Goal: Task Accomplishment & Management: Manage account settings

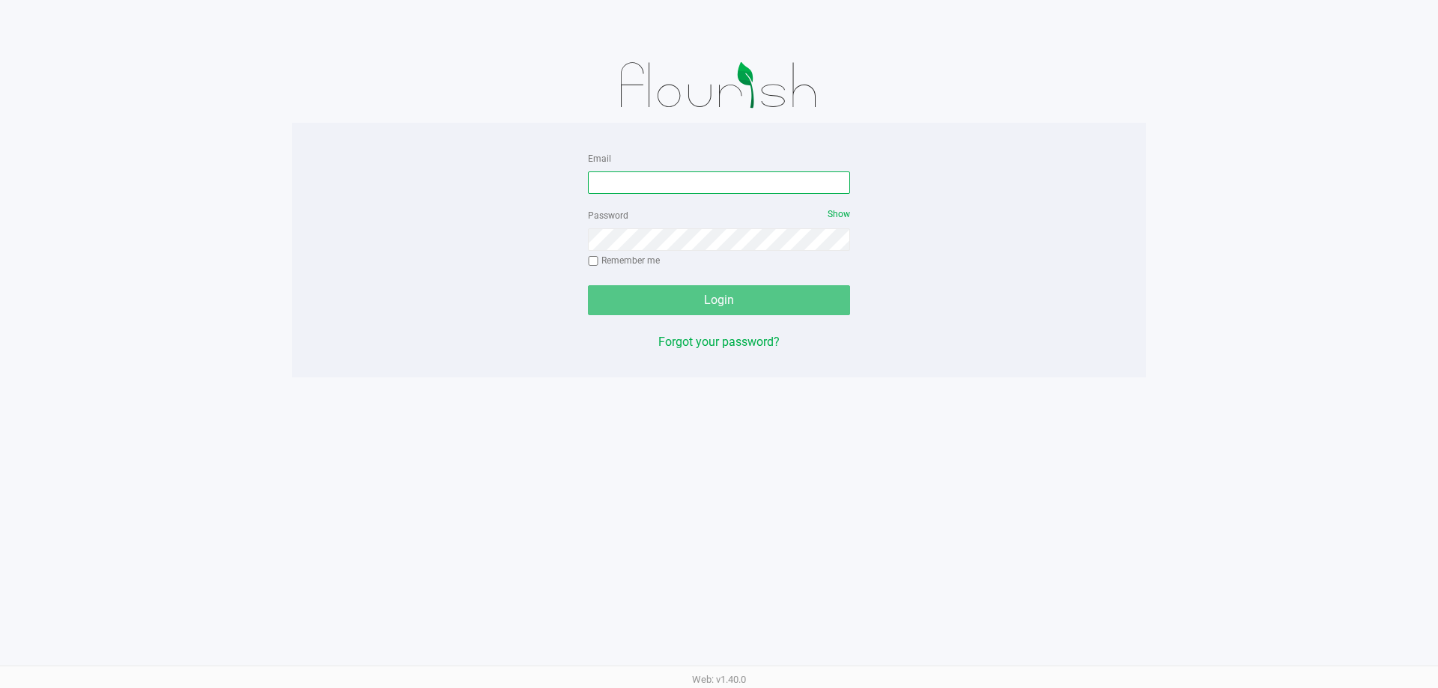
click at [657, 181] on input "Email" at bounding box center [719, 183] width 262 height 22
type input "[EMAIL_ADDRESS][DOMAIN_NAME]"
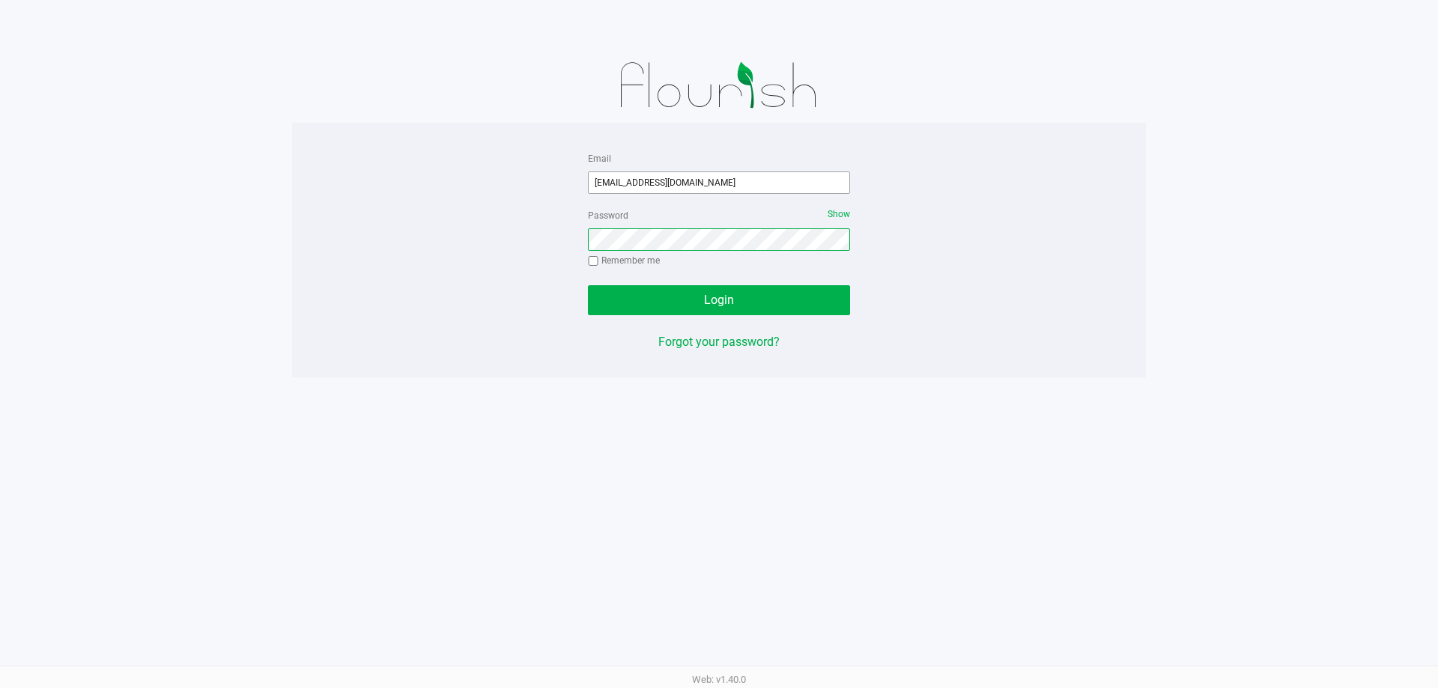
click at [588, 285] on button "Login" at bounding box center [719, 300] width 262 height 30
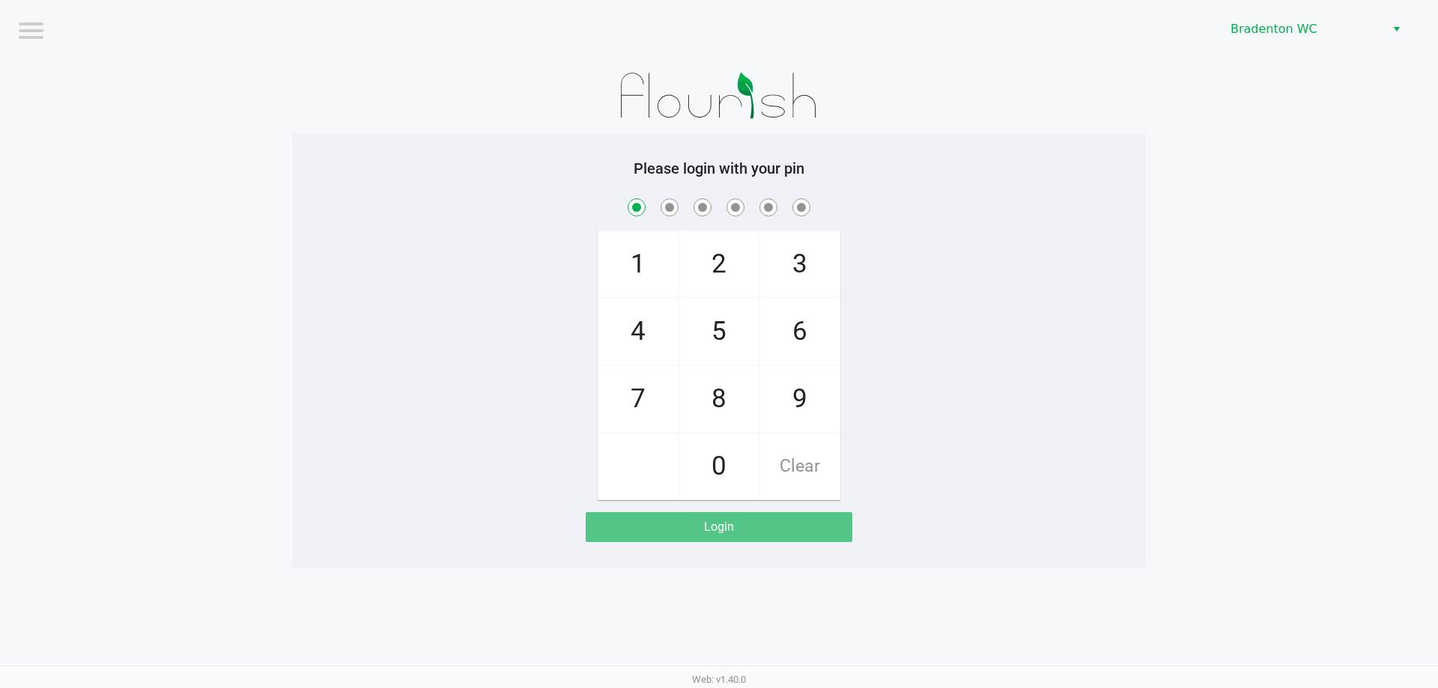
checkbox input "true"
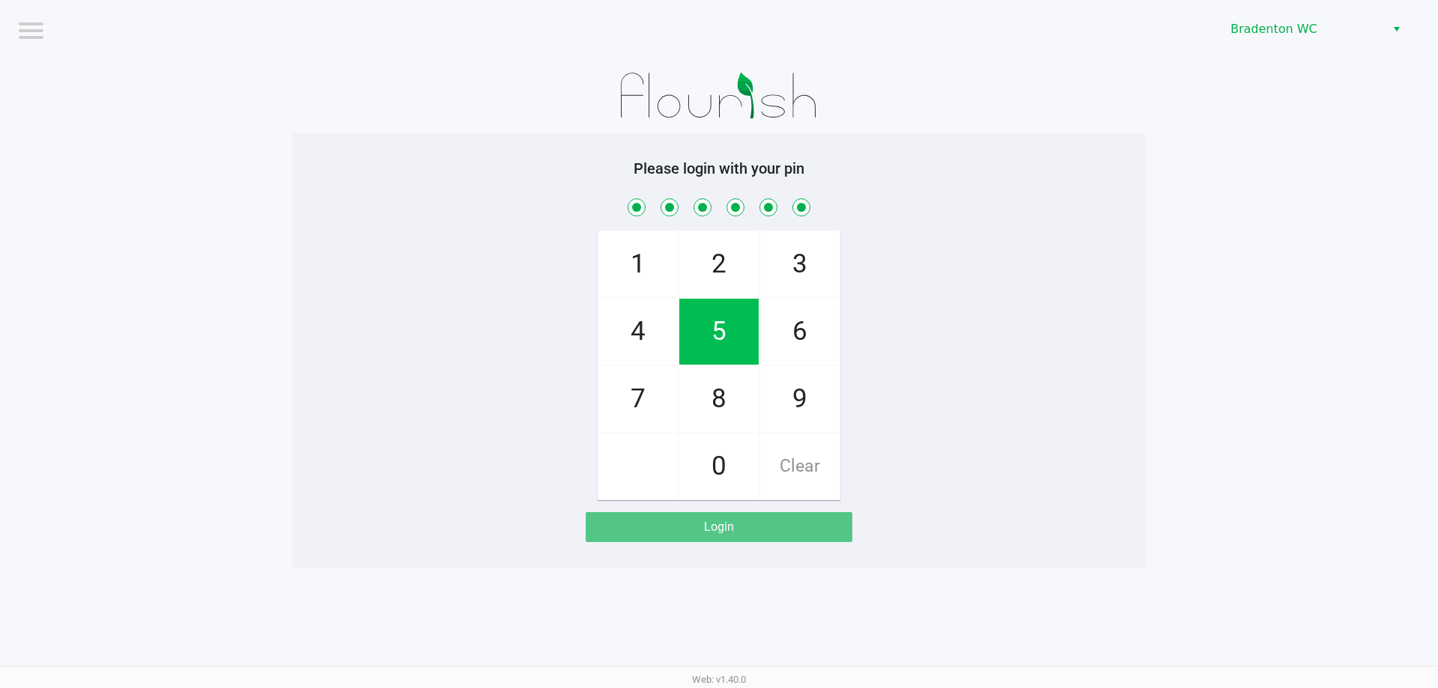
checkbox input "true"
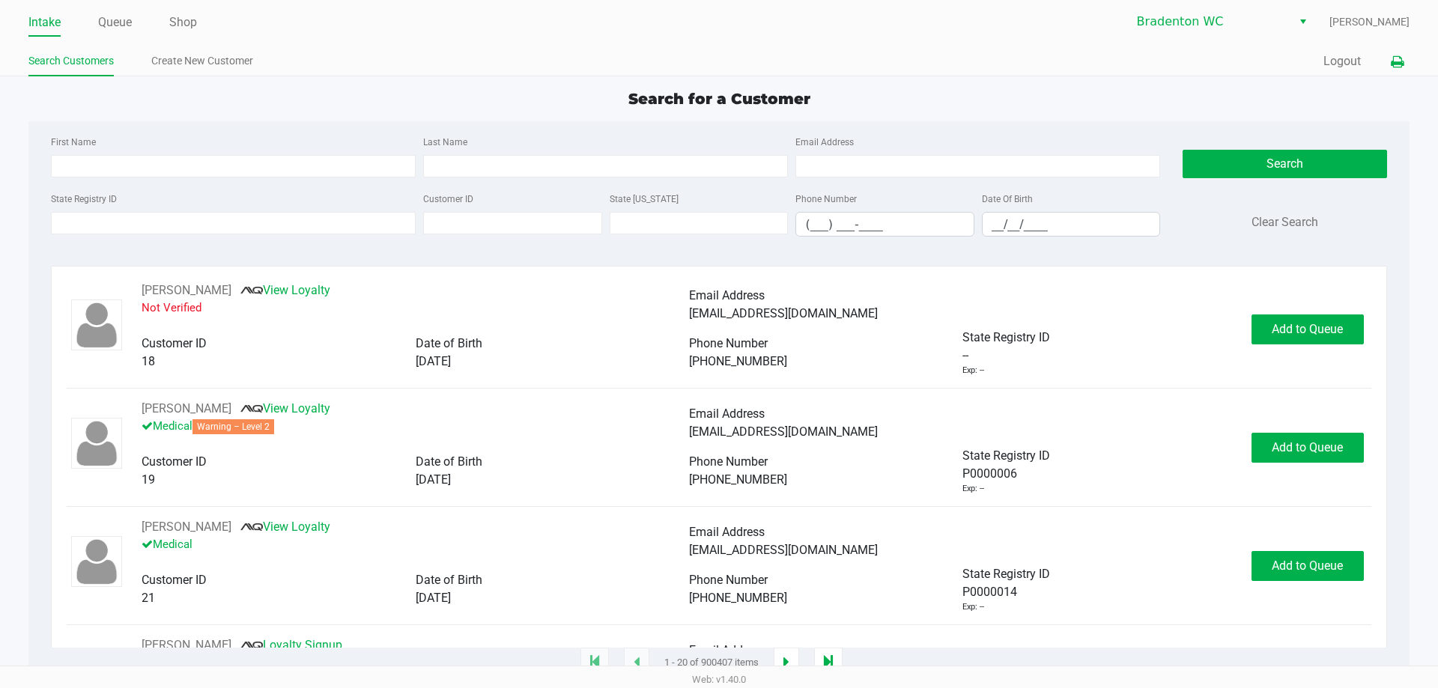
click at [1397, 63] on icon at bounding box center [1397, 62] width 13 height 10
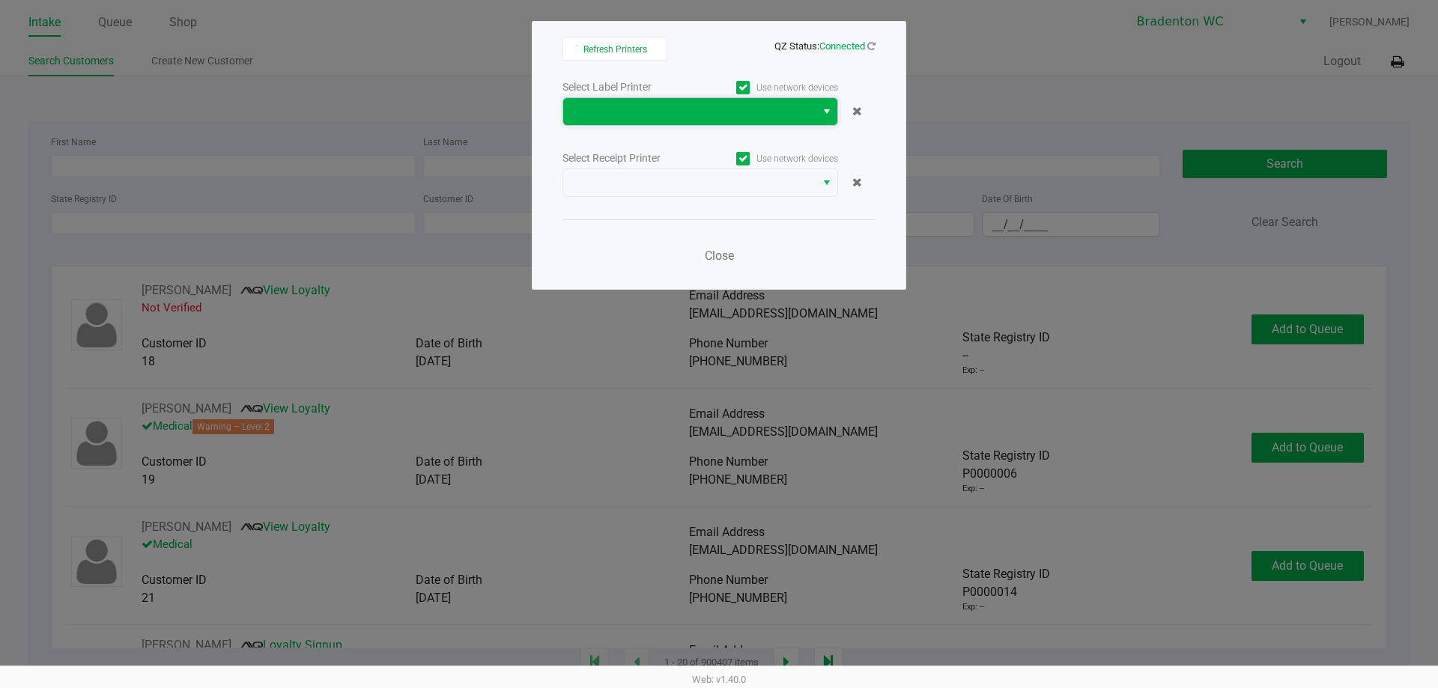
click at [643, 124] on span at bounding box center [689, 111] width 252 height 27
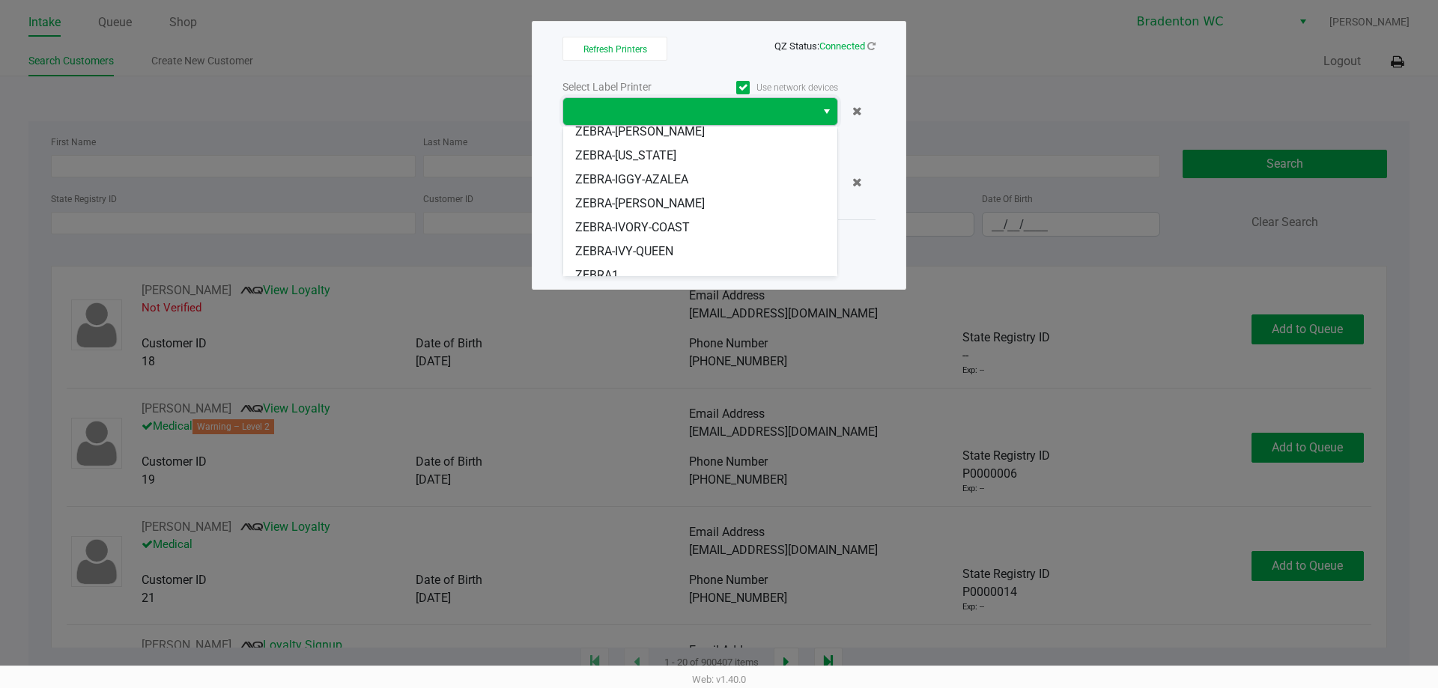
scroll to position [42, 0]
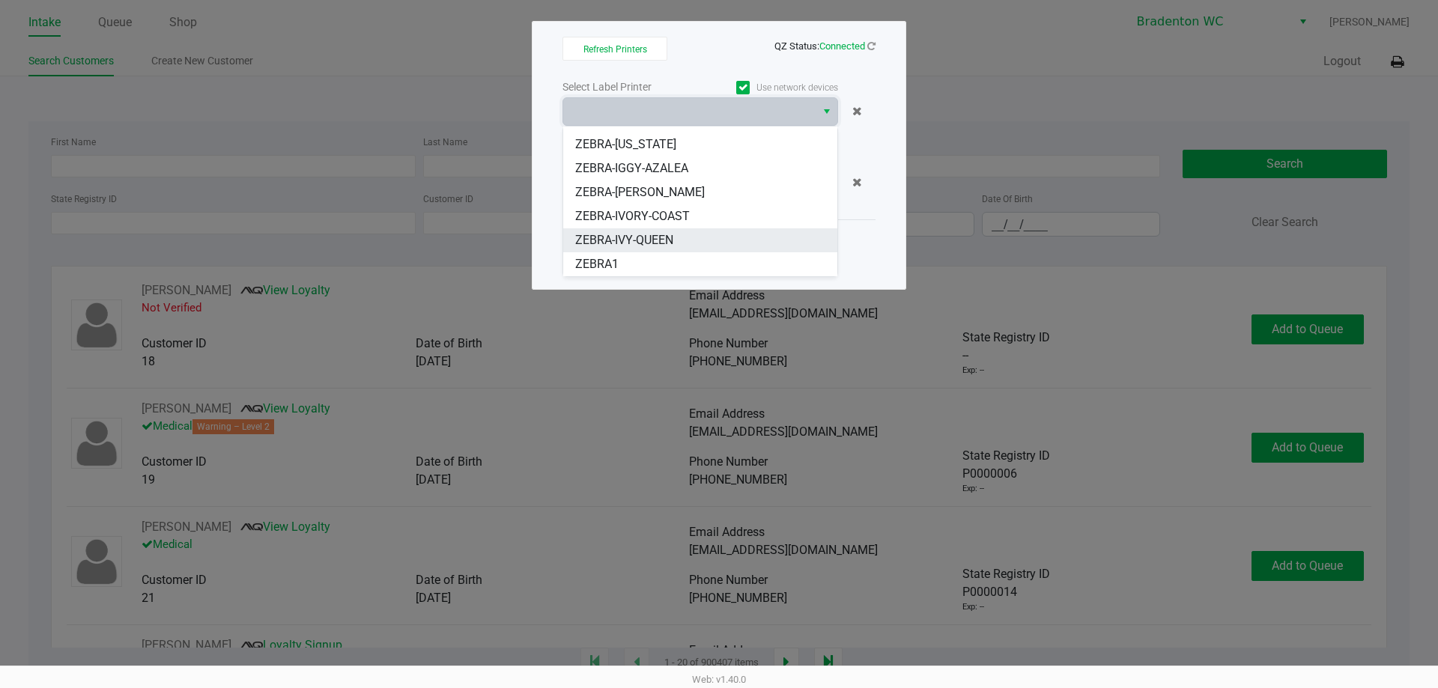
click at [669, 248] on span "ZEBRA-IVY-QUEEN" at bounding box center [624, 240] width 98 height 18
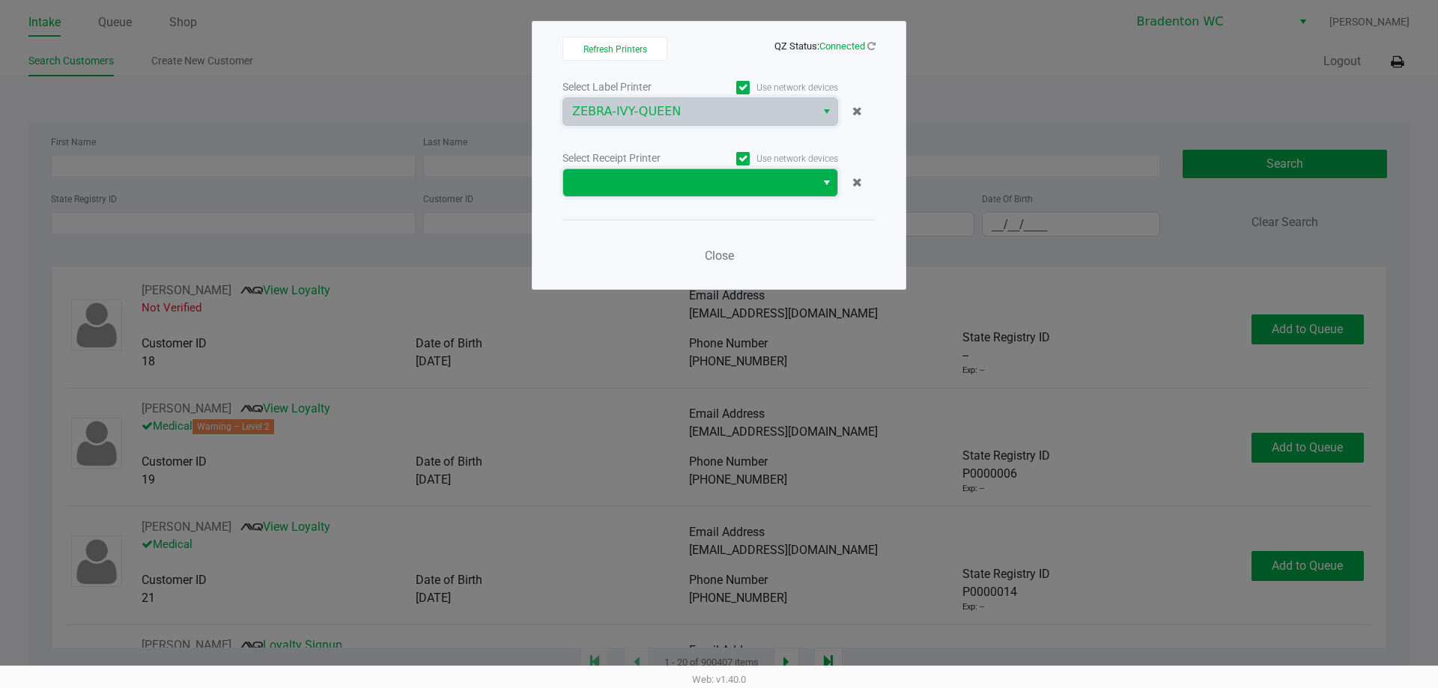
click at [697, 195] on span at bounding box center [689, 182] width 252 height 27
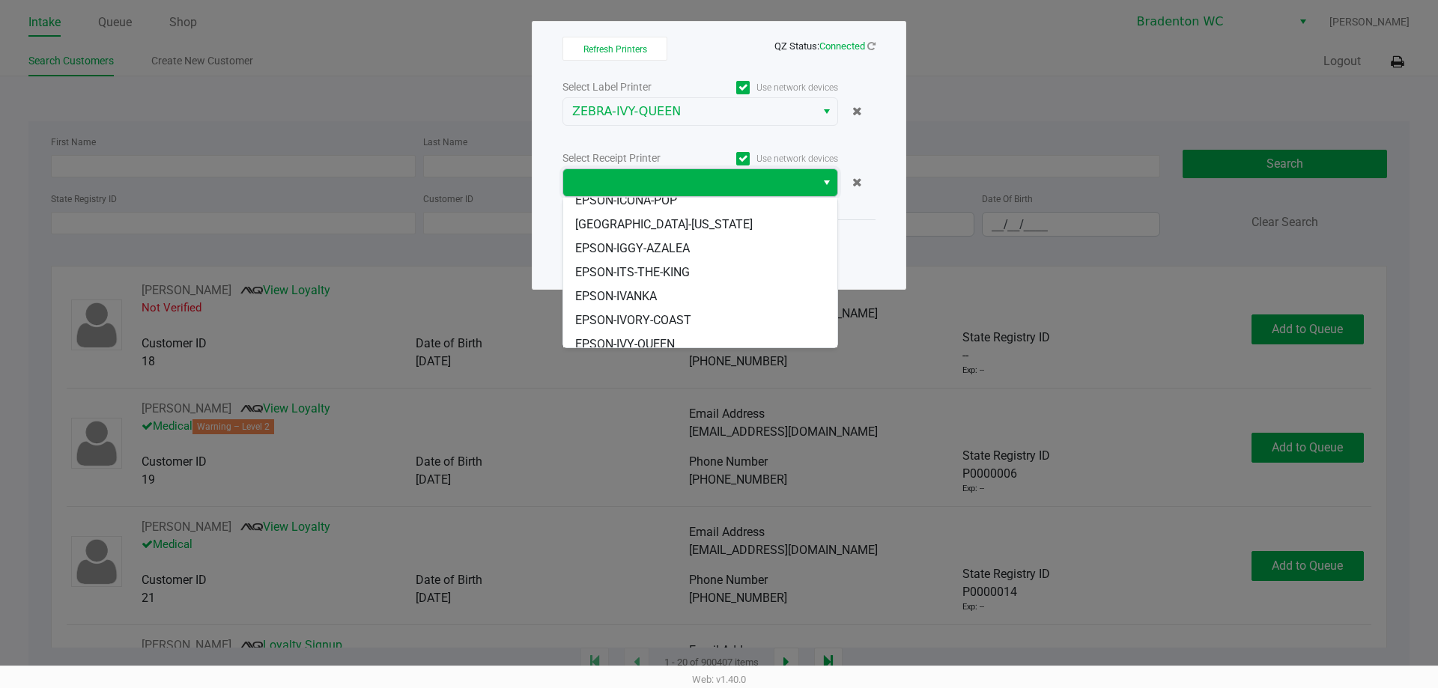
scroll to position [138, 0]
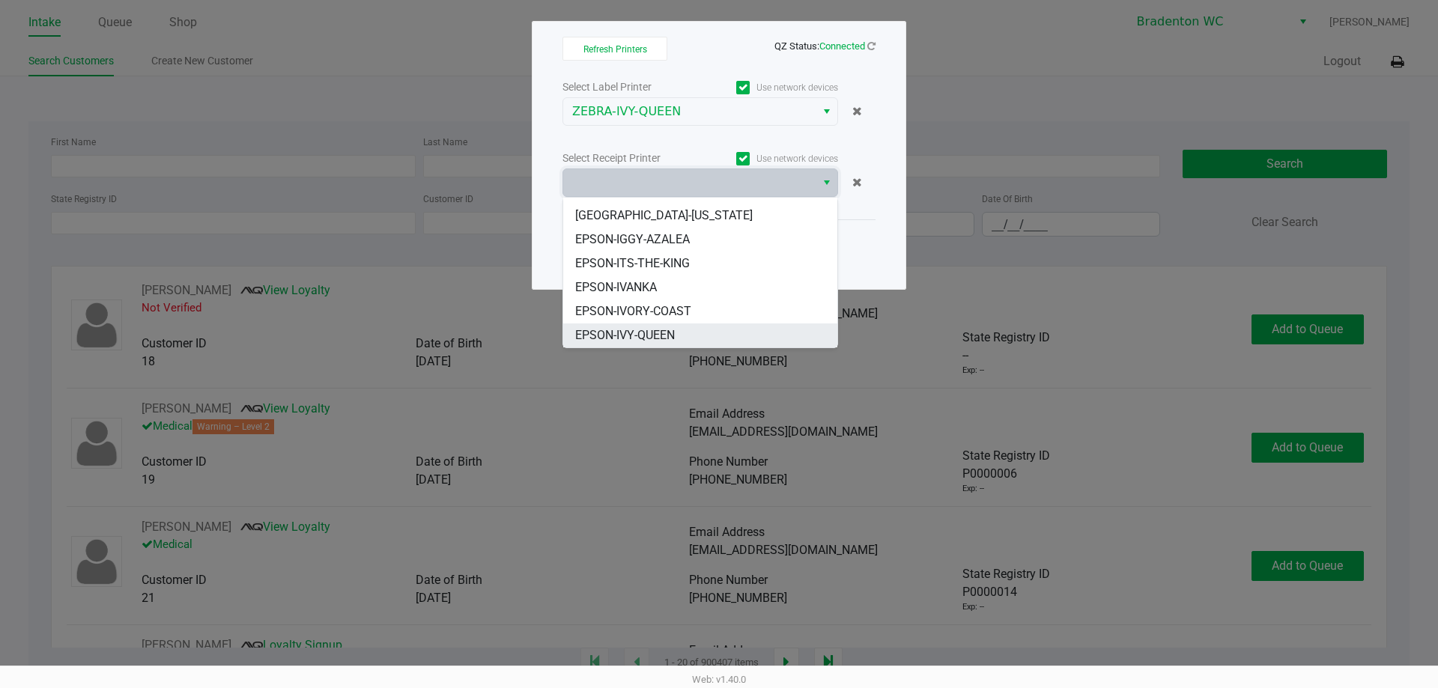
click at [679, 339] on li "EPSON-IVY-QUEEN" at bounding box center [700, 336] width 274 height 24
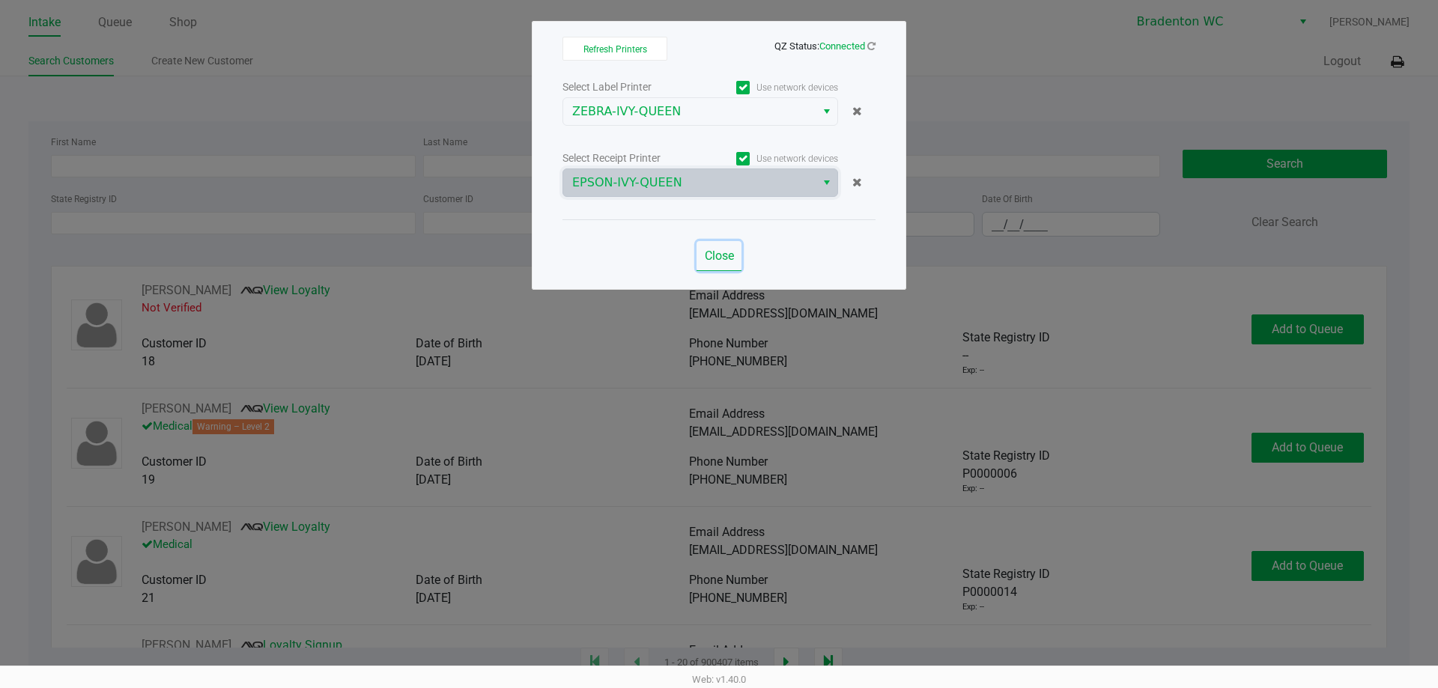
click at [728, 264] on button "Close" at bounding box center [719, 256] width 45 height 30
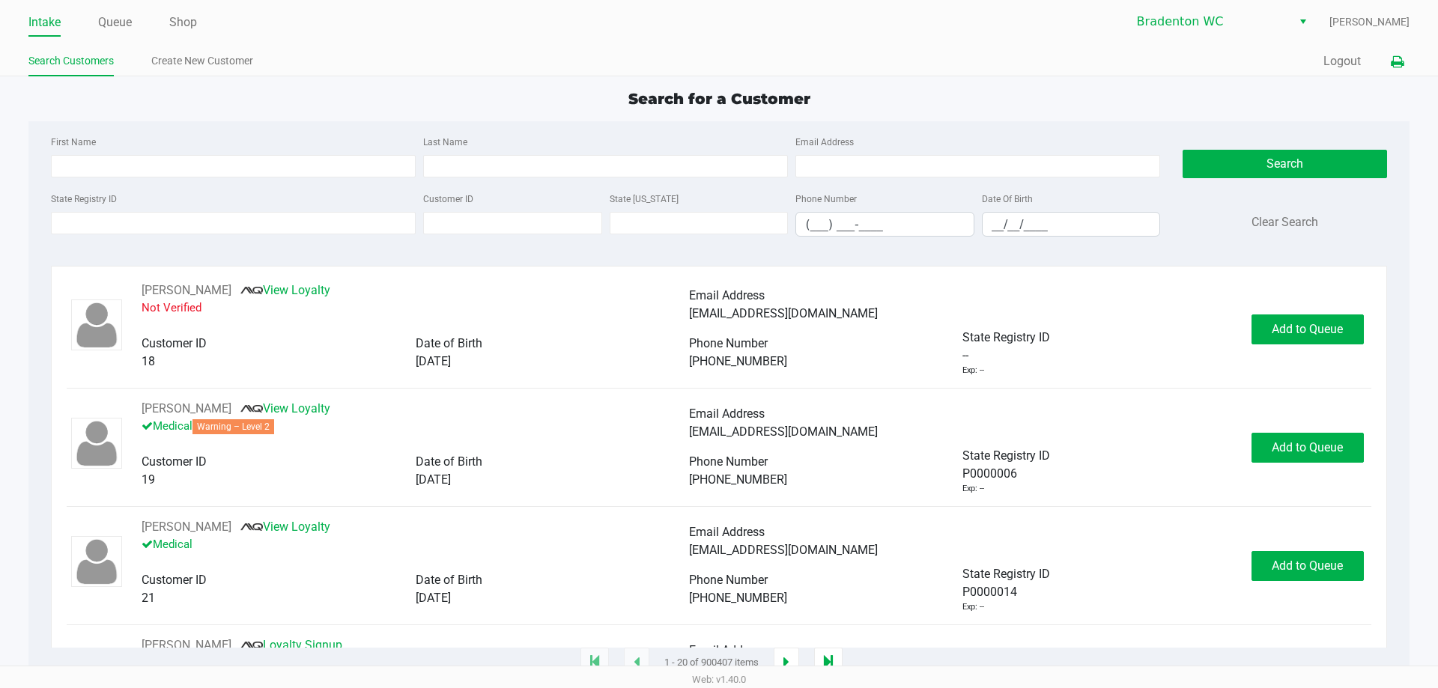
click at [1332, 67] on button "Logout" at bounding box center [1342, 61] width 37 height 18
